Goal: Task Accomplishment & Management: Complete application form

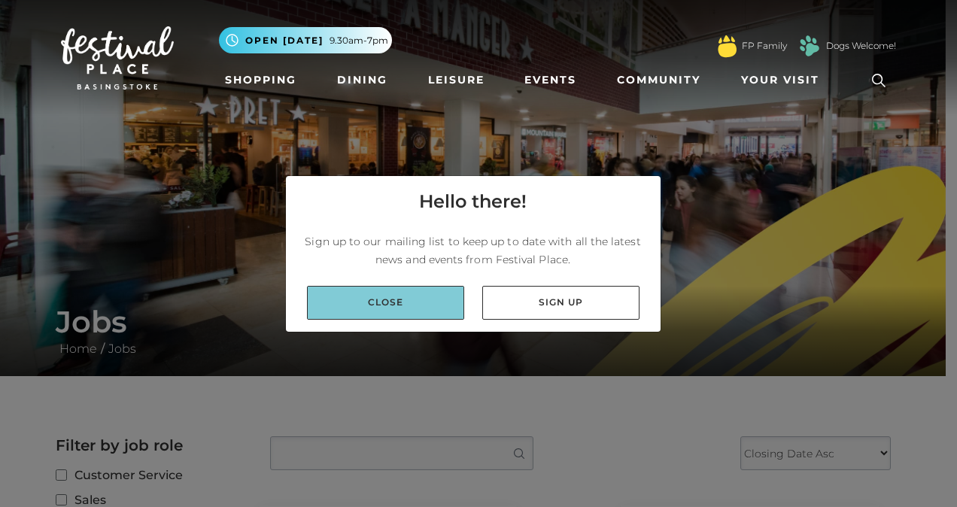
click at [388, 294] on link "Close" at bounding box center [385, 303] width 157 height 34
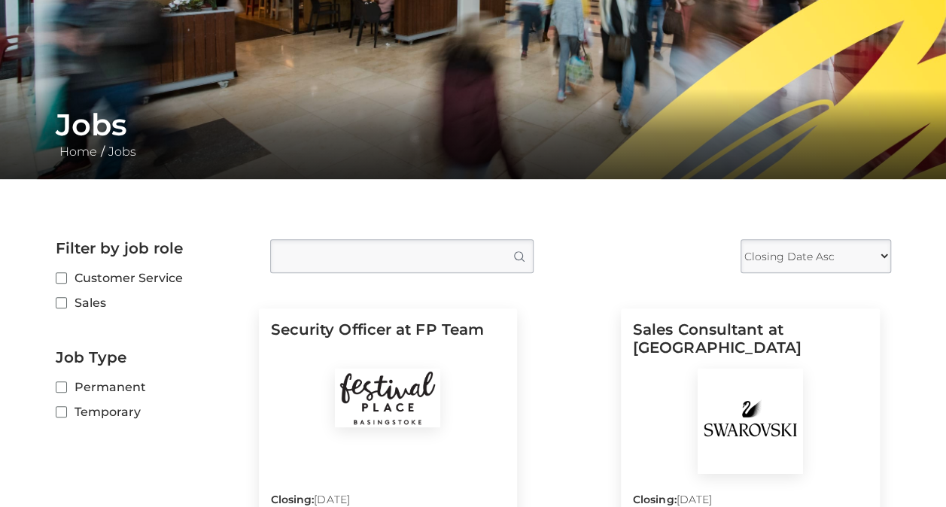
scroll to position [301, 0]
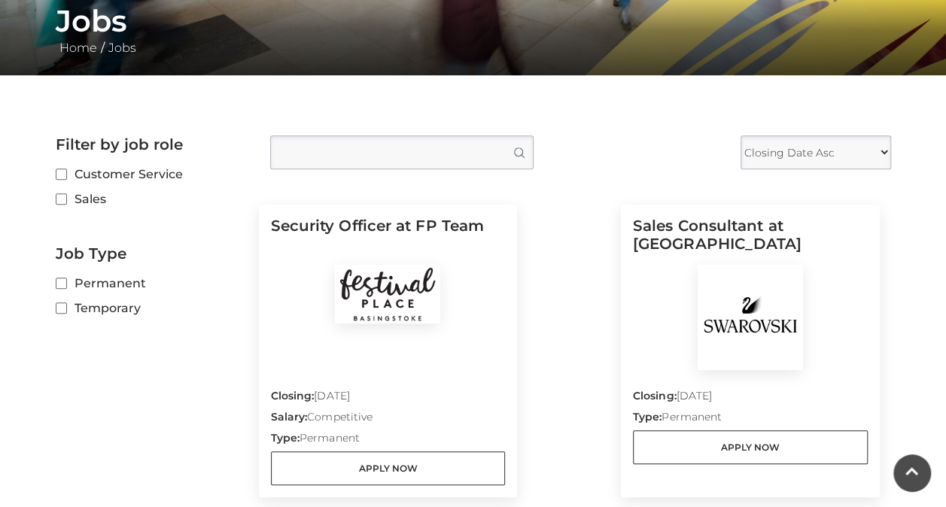
click at [165, 171] on label "Customer Service" at bounding box center [152, 174] width 192 height 19
click at [65, 171] on input "Customer Service" at bounding box center [61, 175] width 10 height 10
checkbox input "true"
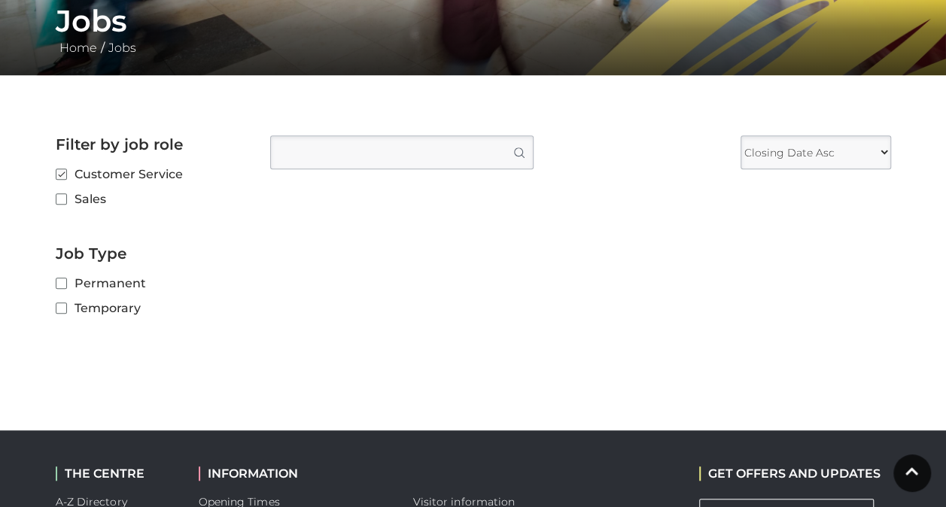
click at [72, 199] on label "Sales" at bounding box center [152, 199] width 192 height 19
click at [65, 199] on input "Sales" at bounding box center [61, 200] width 10 height 10
checkbox input "true"
checkbox input "false"
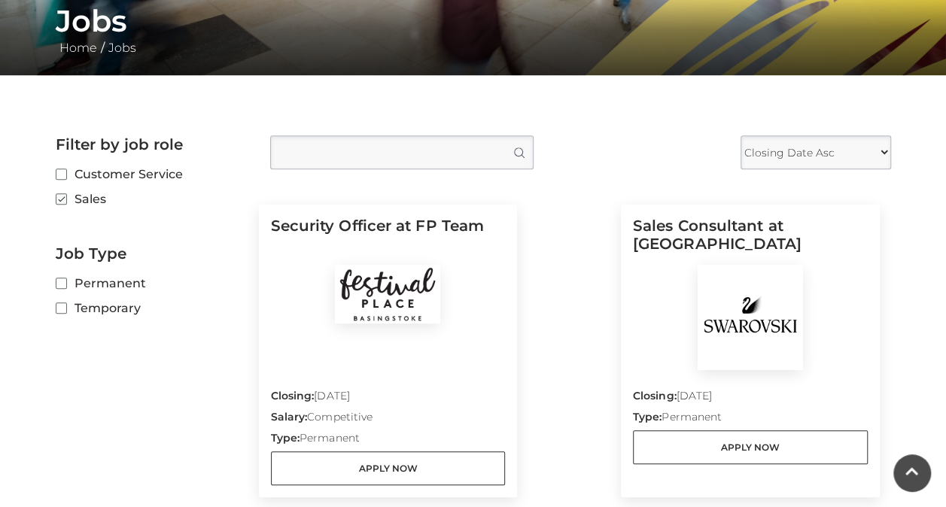
click at [738, 229] on h5 "Sales Consultant at Swarovski" at bounding box center [750, 241] width 235 height 48
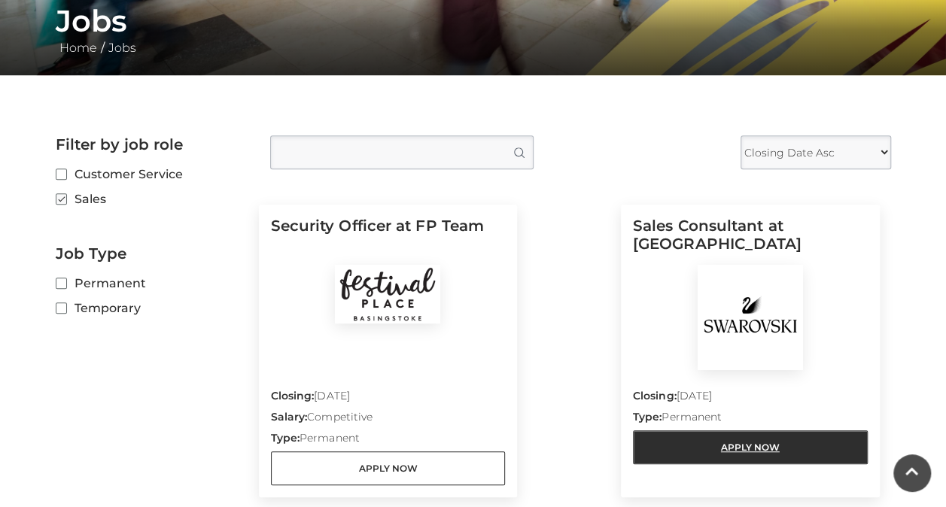
click at [749, 450] on link "Apply Now" at bounding box center [750, 447] width 235 height 34
